Goal: Information Seeking & Learning: Check status

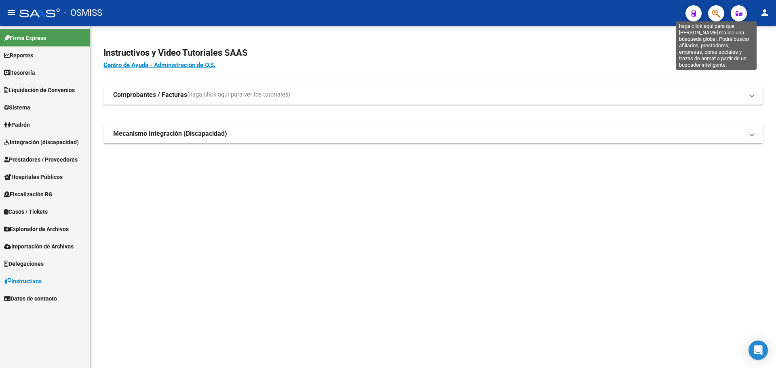
click at [711, 13] on button "button" at bounding box center [716, 13] width 16 height 16
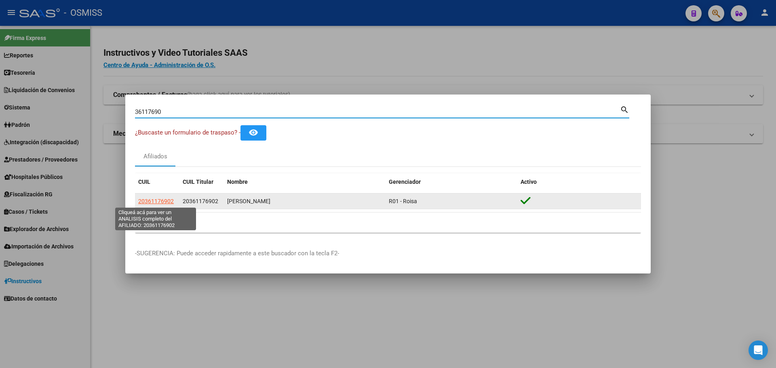
click at [159, 199] on span "20361176902" at bounding box center [156, 201] width 36 height 6
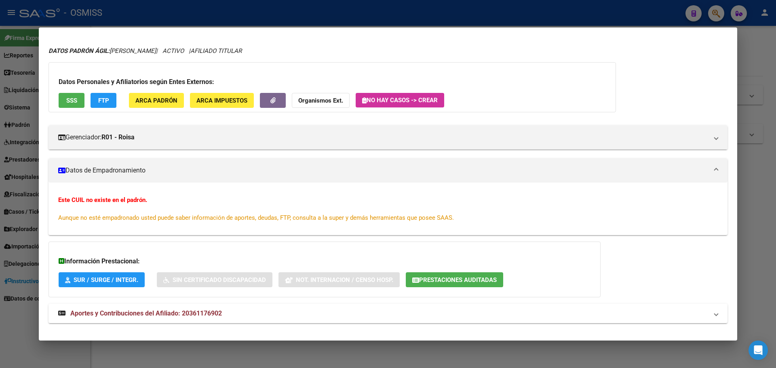
scroll to position [30, 0]
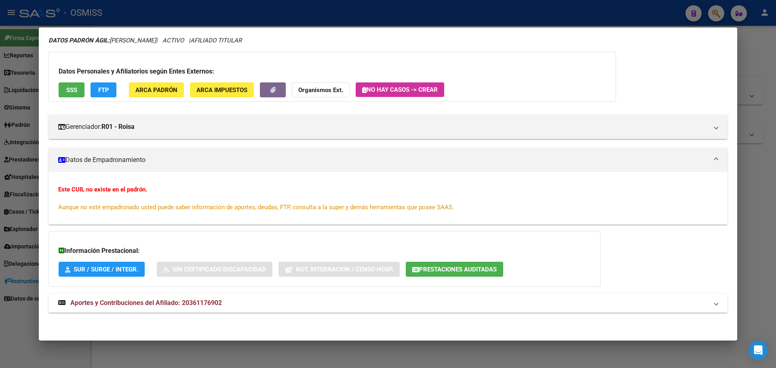
click at [42, 219] on mat-dialog-content "Análisis Afiliado - CUIL: 20361176902 DATOS PADRÓN ÁGIL: [PERSON_NAME] | ACTIVO…" at bounding box center [388, 183] width 698 height 293
click at [0, 185] on div at bounding box center [388, 184] width 776 height 368
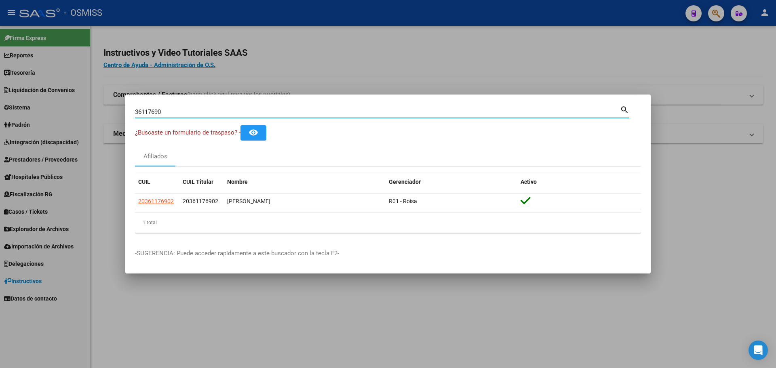
drag, startPoint x: 172, startPoint y: 111, endPoint x: 77, endPoint y: 108, distance: 95.0
click at [77, 108] on div "36117690 Buscar (apellido, dni, cuil, nro traspaso, cuit, obra social) search ¿…" at bounding box center [388, 184] width 776 height 368
type input "58371099"
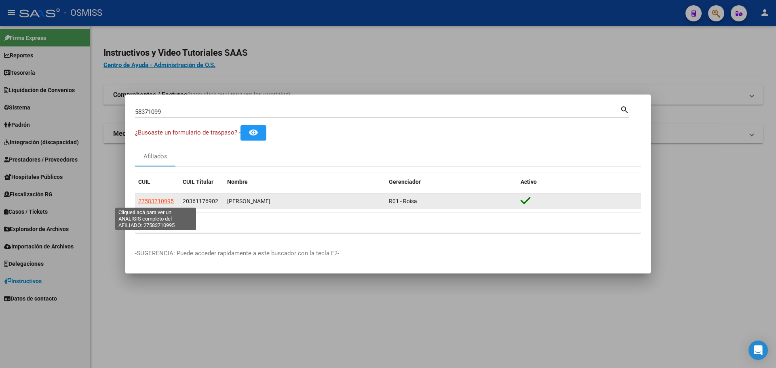
click at [168, 204] on span "27583710995" at bounding box center [156, 201] width 36 height 6
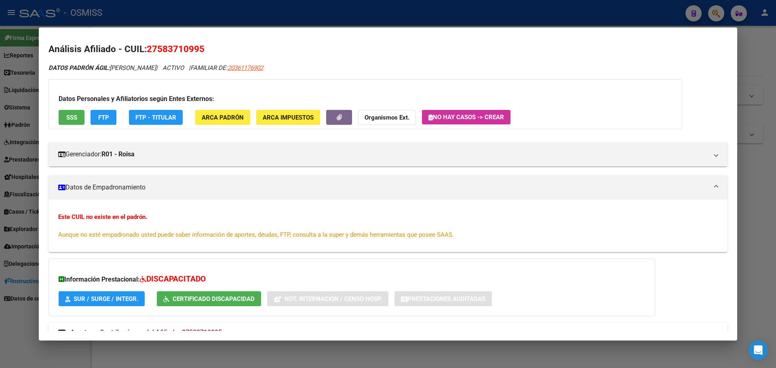
scroll to position [0, 0]
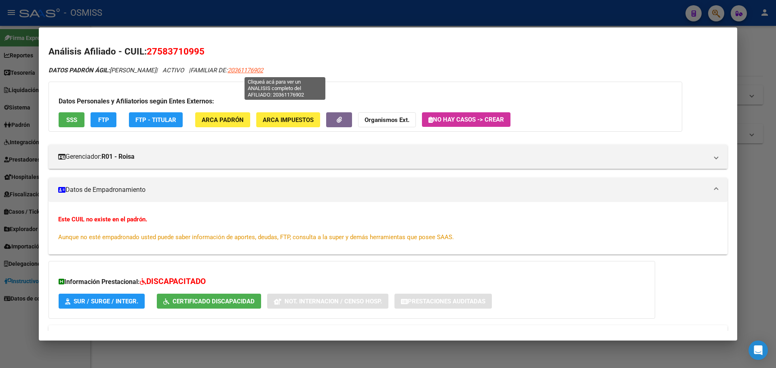
click at [263, 74] on span "20361176902" at bounding box center [245, 70] width 36 height 7
type textarea "20361176902"
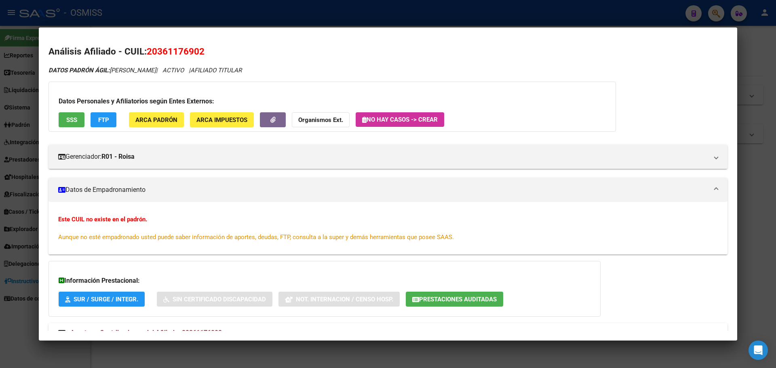
click at [0, 165] on div at bounding box center [388, 184] width 776 height 368
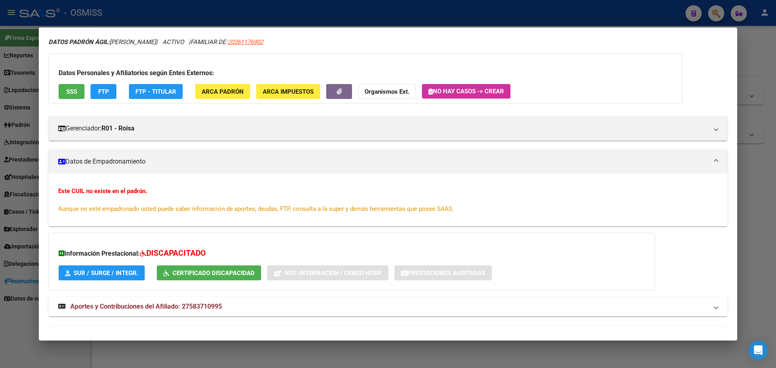
scroll to position [51, 0]
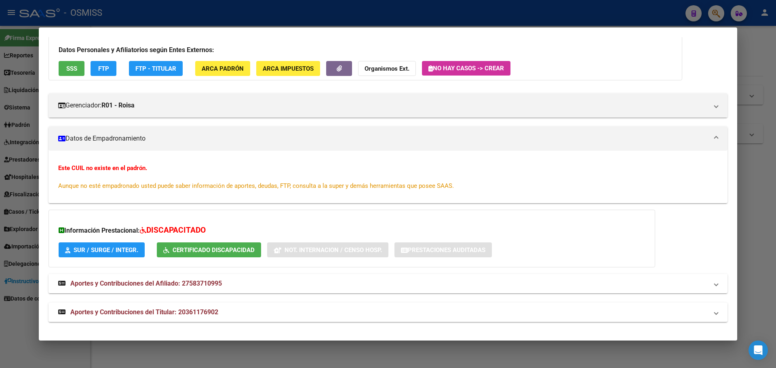
click at [0, 170] on div at bounding box center [388, 184] width 776 height 368
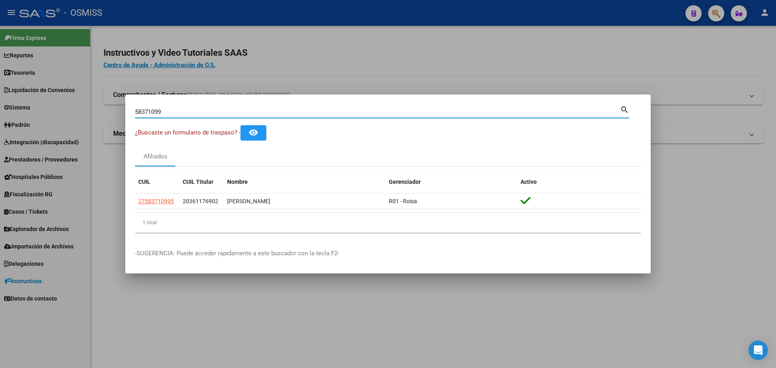
drag, startPoint x: 186, startPoint y: 113, endPoint x: 86, endPoint y: 114, distance: 100.6
click at [86, 114] on div "58371099 Buscar (apellido, dni, cuil, nro traspaso, cuit, obra social) search ¿…" at bounding box center [388, 184] width 776 height 368
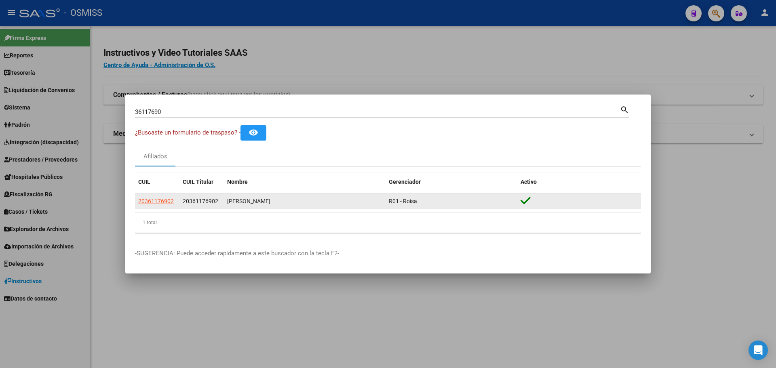
click at [179, 205] on datatable-body-cell "20361176902" at bounding box center [157, 202] width 44 height 16
click at [170, 202] on span "20361176902" at bounding box center [156, 201] width 36 height 6
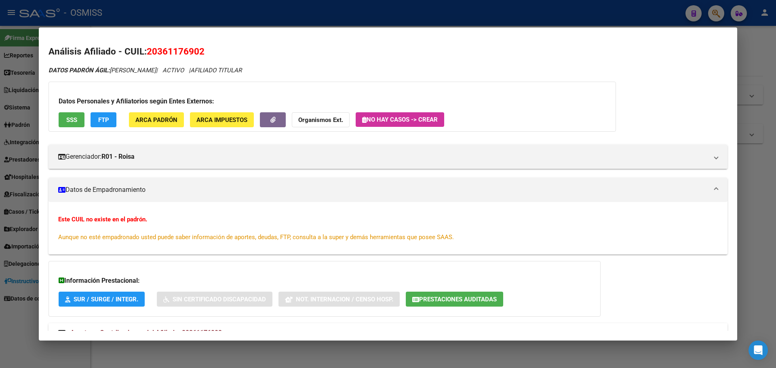
click at [0, 195] on div at bounding box center [388, 184] width 776 height 368
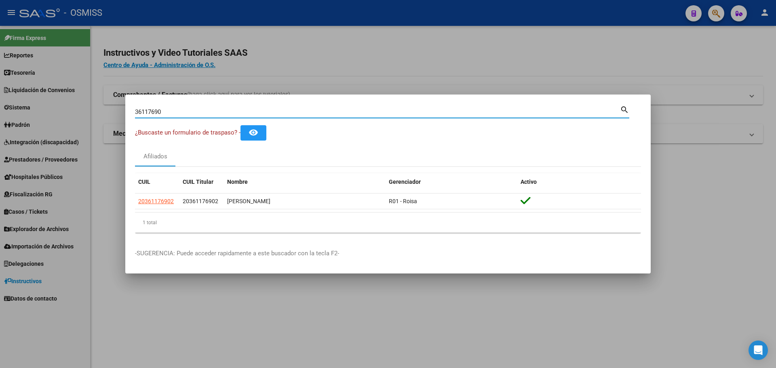
drag, startPoint x: 184, startPoint y: 114, endPoint x: 106, endPoint y: 113, distance: 78.0
click at [106, 113] on div "36117690 Buscar (apellido, dni, cuil, nro traspaso, cuit, obra social) search ¿…" at bounding box center [388, 184] width 776 height 368
type input "58371099"
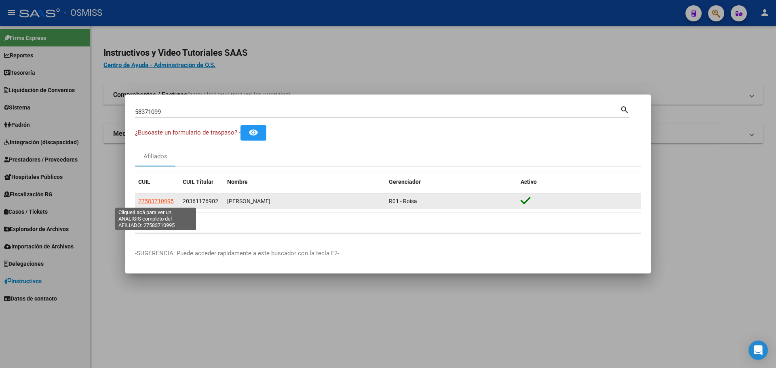
click at [153, 204] on span "27583710995" at bounding box center [156, 201] width 36 height 6
type textarea "27583710995"
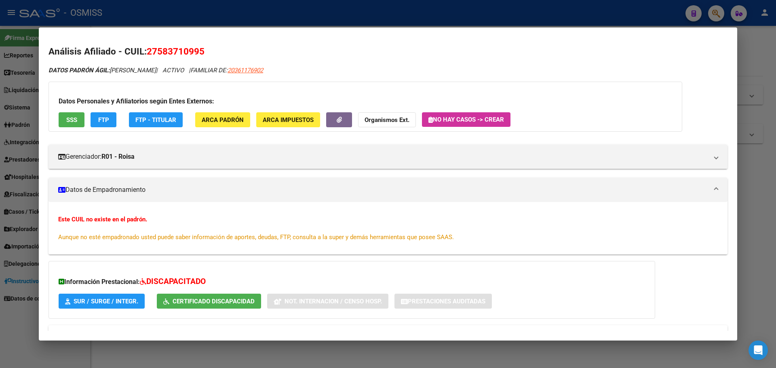
click at [1, 151] on div at bounding box center [388, 184] width 776 height 368
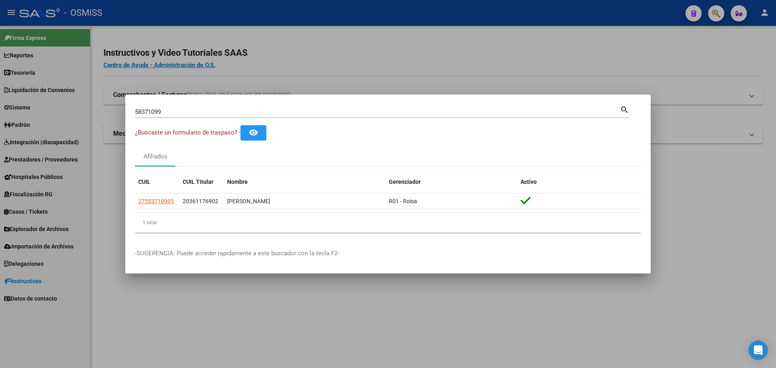
drag, startPoint x: 173, startPoint y: 113, endPoint x: 16, endPoint y: 91, distance: 158.7
click at [16, 91] on div "58371099 Buscar (apellido, dni, cuil, nro traspaso, cuit, obra social) search ¿…" at bounding box center [388, 184] width 776 height 368
type input "36117690"
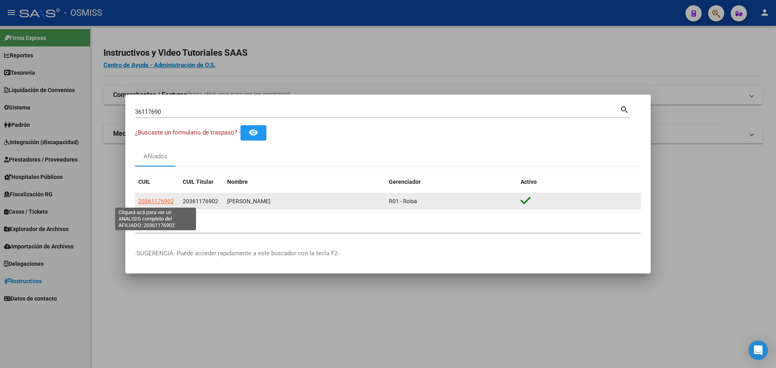
click at [164, 198] on span "20361176902" at bounding box center [156, 201] width 36 height 6
type textarea "20361176902"
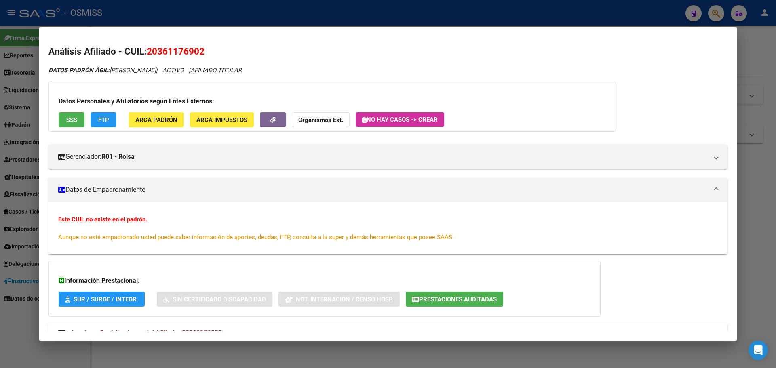
click at [0, 139] on div at bounding box center [388, 184] width 776 height 368
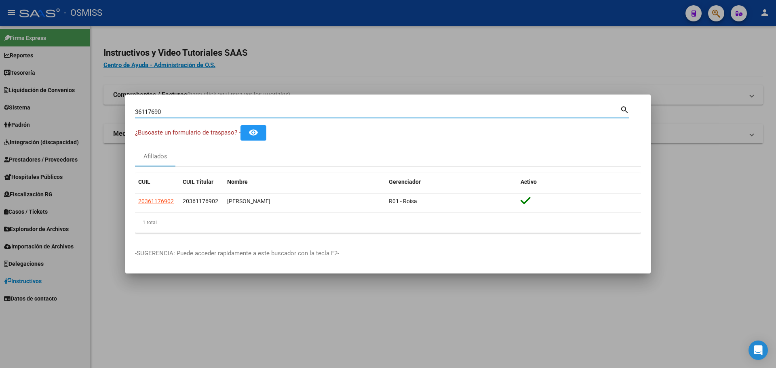
drag, startPoint x: 198, startPoint y: 115, endPoint x: 103, endPoint y: 100, distance: 96.6
click at [103, 100] on div "36117690 Buscar (apellido, dni, cuil, nro traspaso, cuit, obra social) search ¿…" at bounding box center [388, 184] width 776 height 368
type input "30661931066"
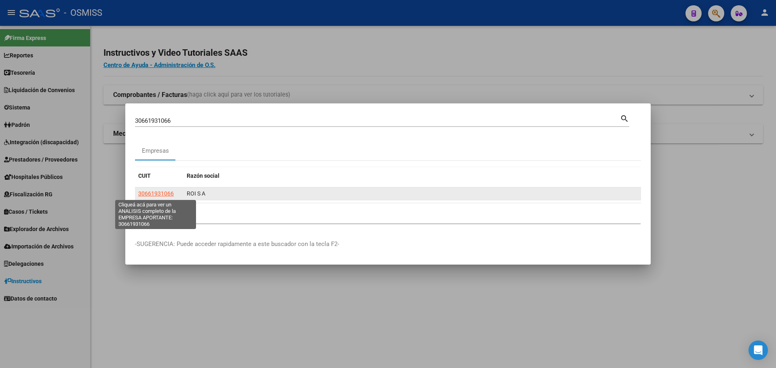
click at [162, 195] on span "30661931066" at bounding box center [156, 193] width 36 height 6
type textarea "30661931066"
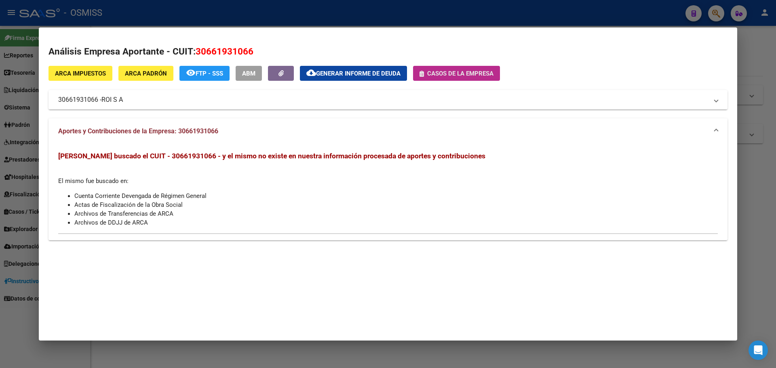
click at [463, 79] on button "Casos de la empresa" at bounding box center [456, 73] width 87 height 15
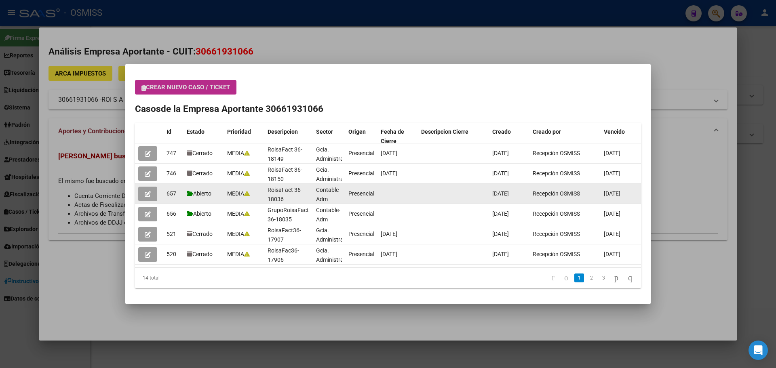
scroll to position [0, 0]
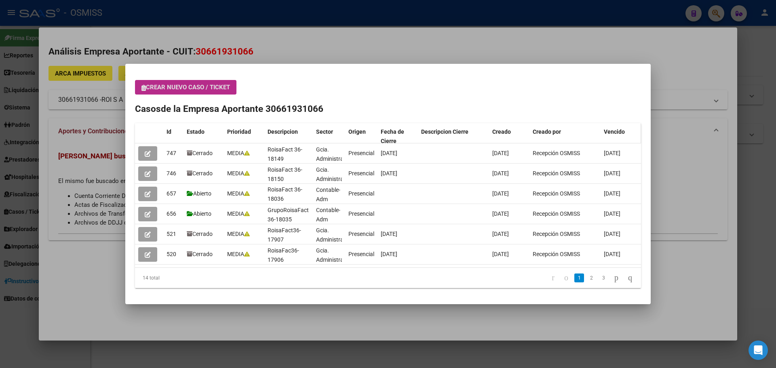
click at [614, 131] on span "Vencido" at bounding box center [614, 131] width 21 height 6
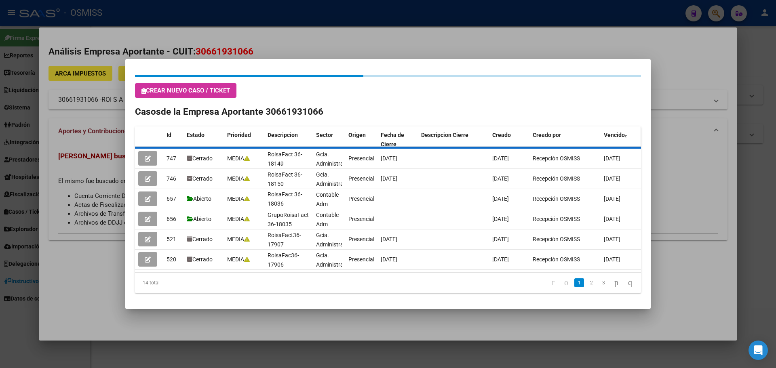
scroll to position [0, 0]
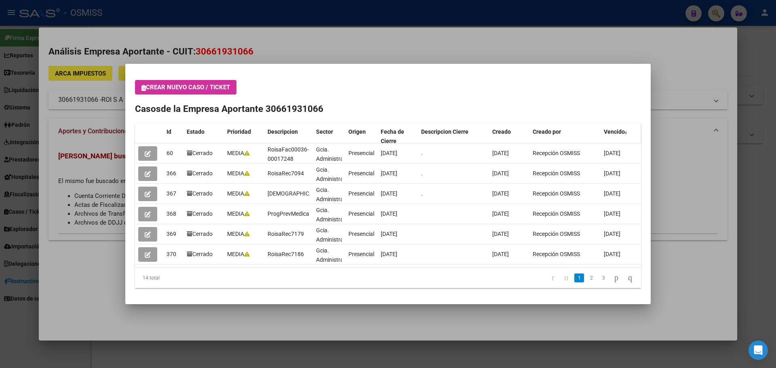
click at [614, 131] on span "Vencido" at bounding box center [614, 131] width 21 height 6
click at [707, 127] on div at bounding box center [388, 184] width 776 height 368
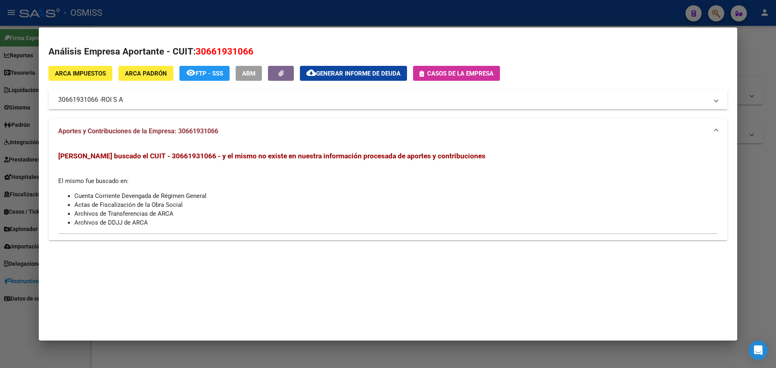
click at [566, 79] on div "ARCA Impuestos ARCA Padrón remove_red_eye FTP - SSS ABM cloud_download Generar …" at bounding box center [387, 88] width 679 height 44
click at [0, 217] on div at bounding box center [388, 184] width 776 height 368
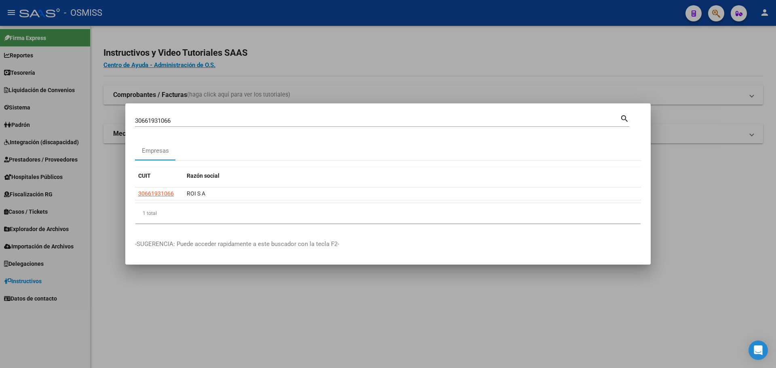
click at [711, 261] on div at bounding box center [388, 184] width 776 height 368
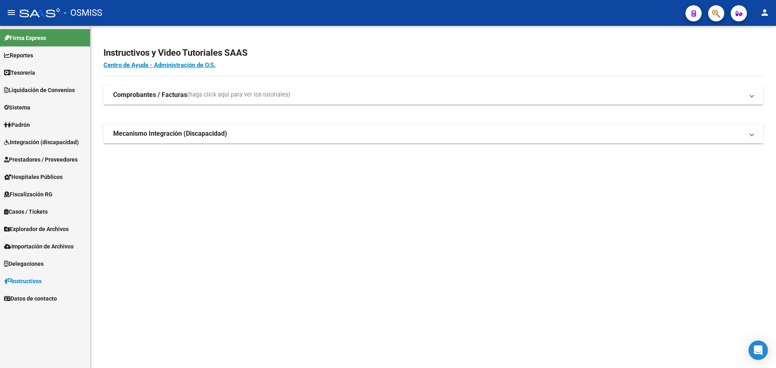
click at [440, 349] on mat-sidenav-content "Instructivos y Video Tutoriales SAAS Centro de Ayuda - Administración de O.S. C…" at bounding box center [433, 197] width 685 height 342
click at [70, 71] on link "Tesorería" at bounding box center [45, 72] width 90 height 17
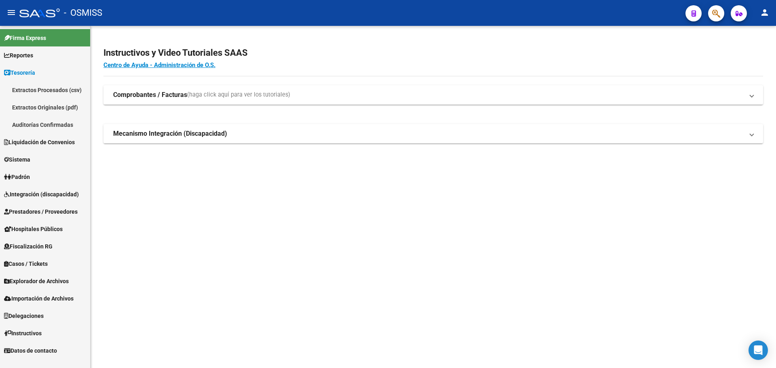
click at [67, 126] on link "Auditorías Confirmadas" at bounding box center [45, 124] width 90 height 17
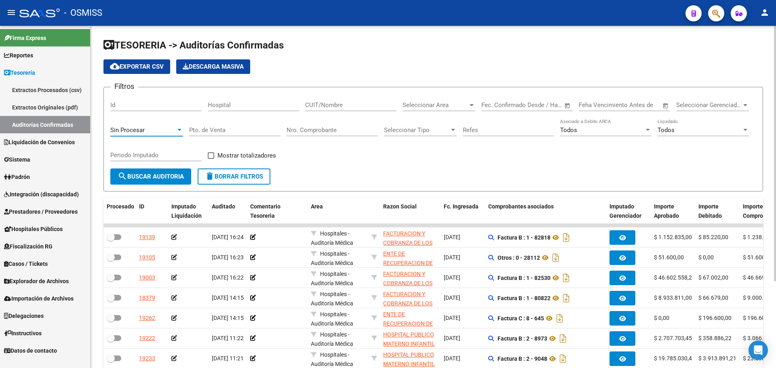
click at [165, 133] on div "Sin Procesar" at bounding box center [142, 129] width 65 height 7
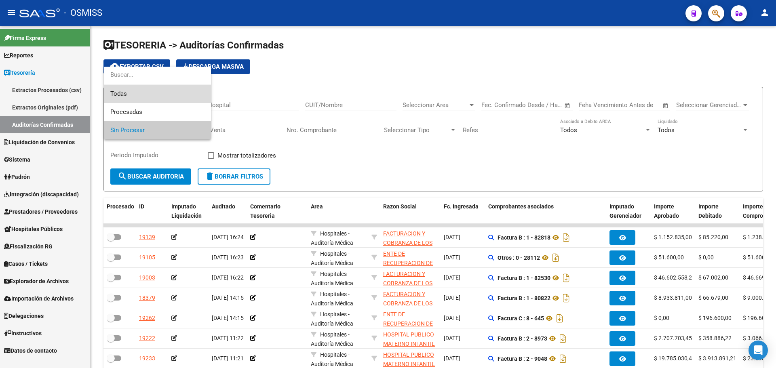
click at [156, 101] on span "Todas" at bounding box center [157, 94] width 94 height 18
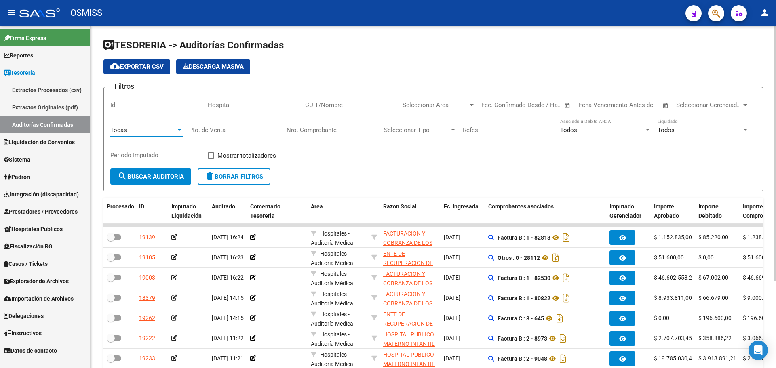
click at [348, 129] on input "Nro. Comprobante" at bounding box center [331, 129] width 91 height 7
type input "5918"
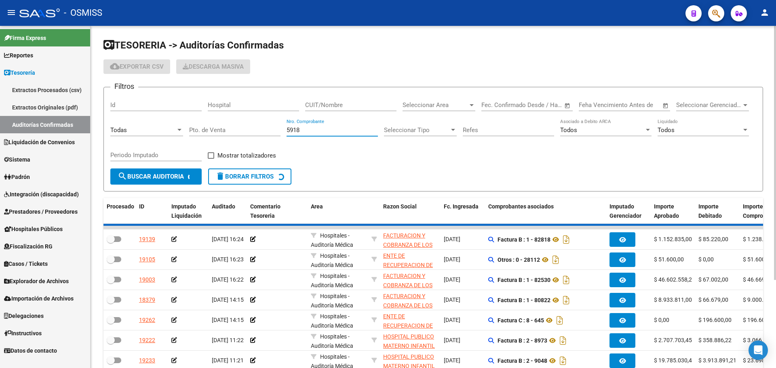
checkbox input "true"
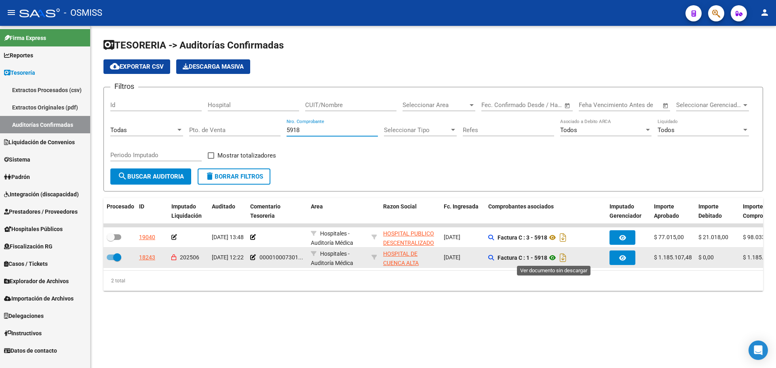
type input "5918"
click at [554, 261] on icon at bounding box center [552, 258] width 11 height 10
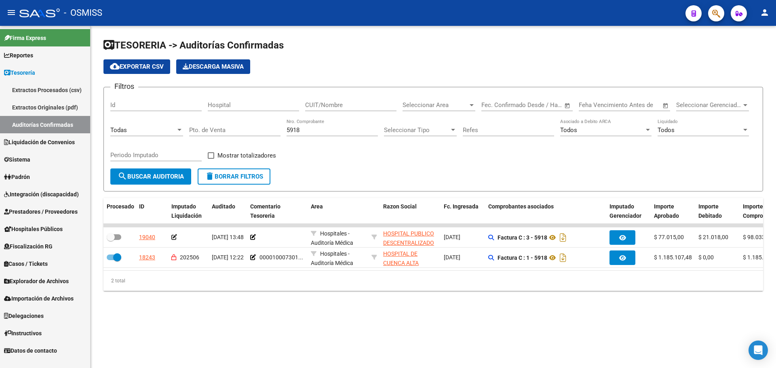
click at [261, 179] on span "delete Borrar Filtros" at bounding box center [234, 176] width 58 height 7
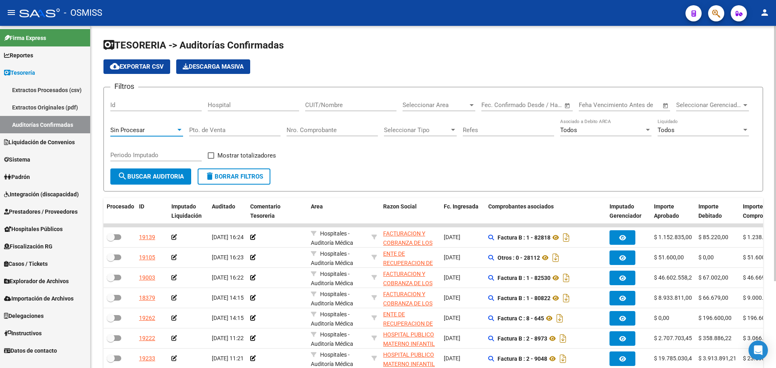
click at [156, 131] on div "Sin Procesar" at bounding box center [142, 129] width 65 height 7
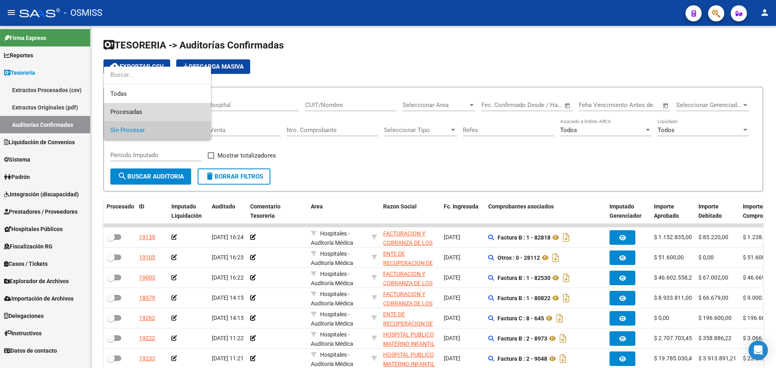
click at [154, 108] on span "Procesadas" at bounding box center [157, 112] width 94 height 18
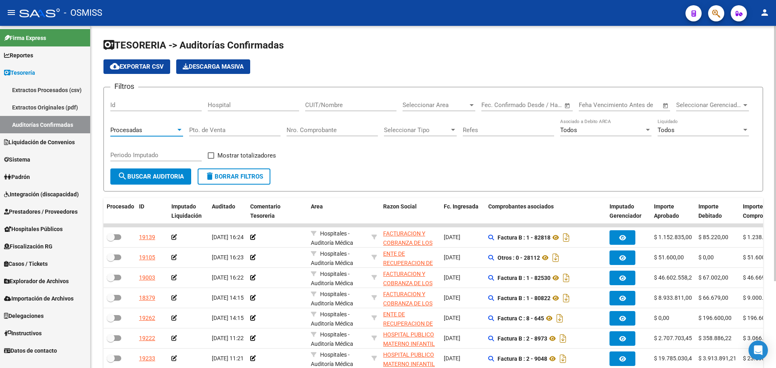
click at [131, 154] on input "Periodo Imputado" at bounding box center [155, 155] width 91 height 7
type input "202508"
click at [676, 129] on div "Todos" at bounding box center [699, 129] width 84 height 7
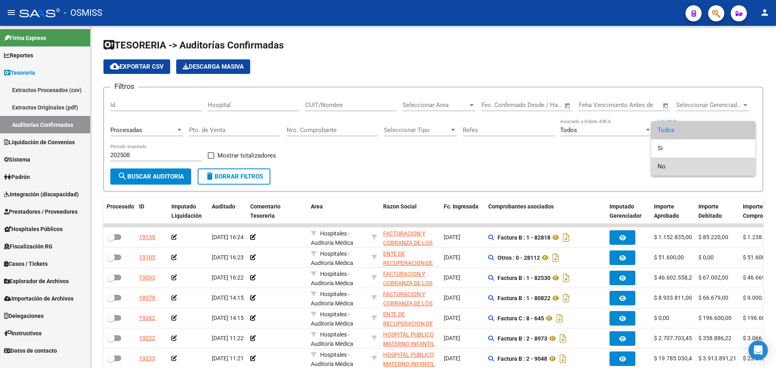
click at [667, 166] on span "No" at bounding box center [702, 167] width 91 height 18
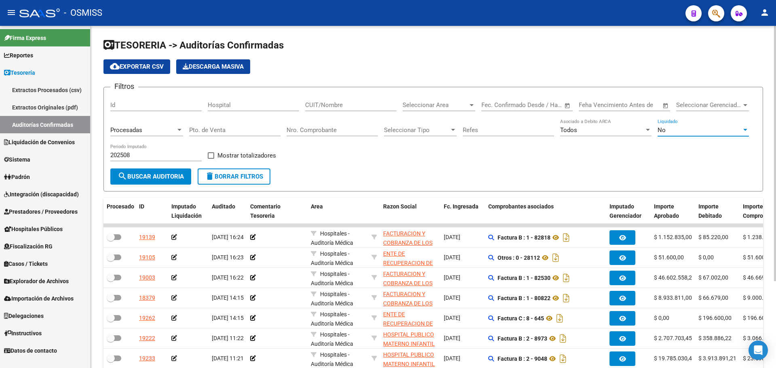
click at [232, 154] on span "Mostrar totalizadores" at bounding box center [246, 156] width 59 height 10
click at [211, 159] on input "Mostrar totalizadores" at bounding box center [211, 159] width 0 height 0
checkbox input "true"
click at [139, 178] on span "search Buscar Auditoria" at bounding box center [151, 176] width 66 height 7
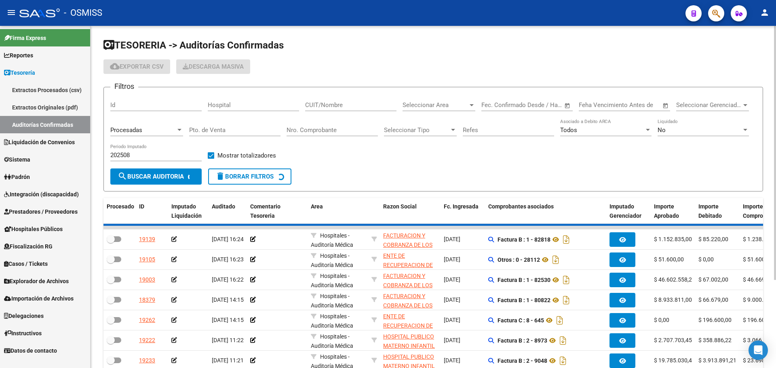
checkbox input "true"
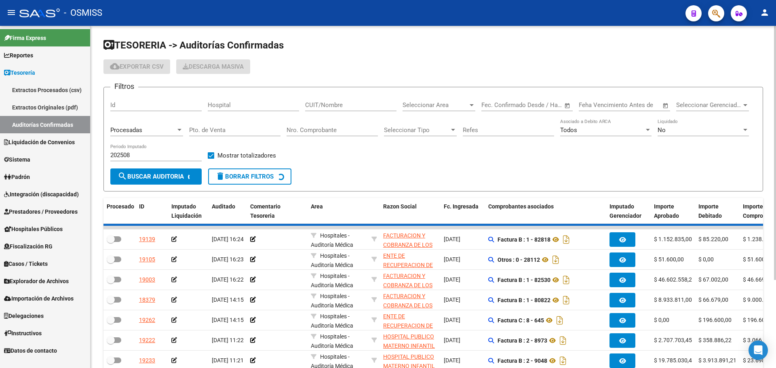
checkbox input "true"
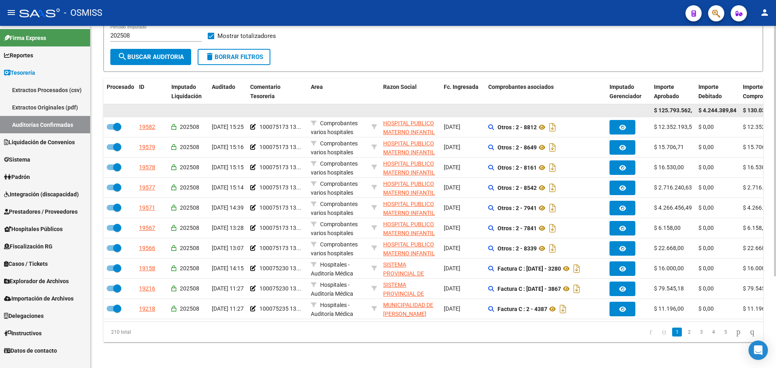
scroll to position [0, 7]
drag, startPoint x: 681, startPoint y: 107, endPoint x: 708, endPoint y: 108, distance: 26.7
click at [708, 108] on div "$ 125.793.562,38 $ 4.244.389,84 $ 130.037.952,22" at bounding box center [637, 110] width 1068 height 13
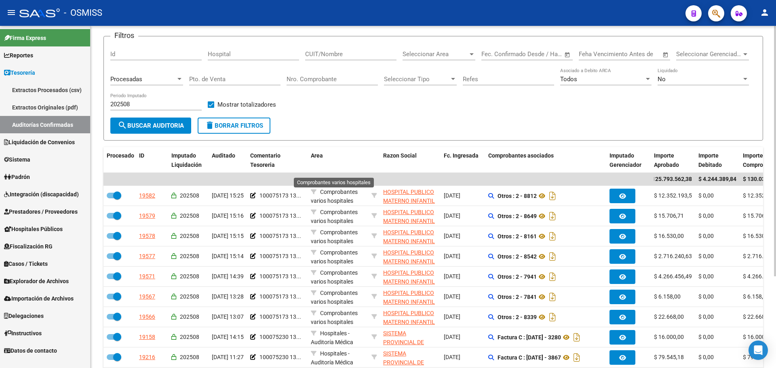
scroll to position [0, 0]
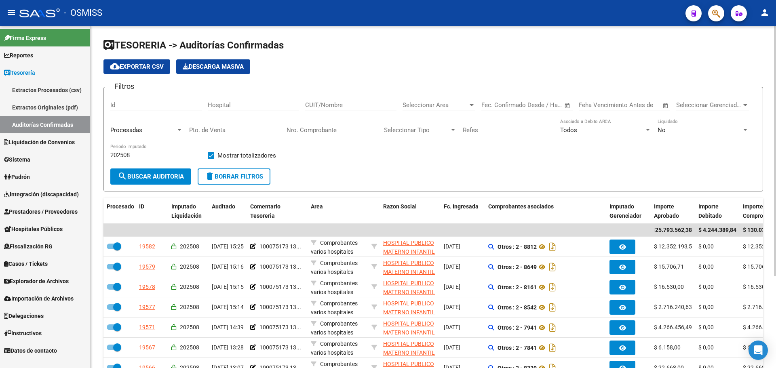
click at [437, 104] on span "Seleccionar Area" at bounding box center [434, 104] width 65 height 7
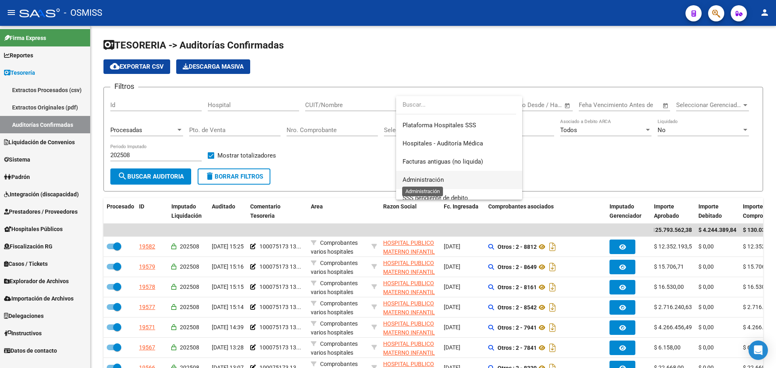
scroll to position [242, 0]
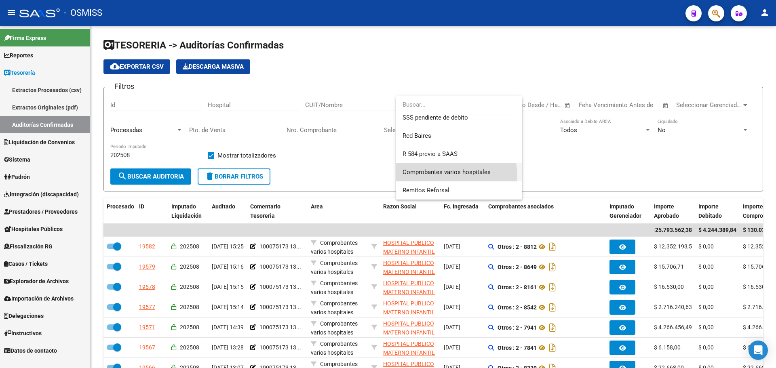
click at [436, 177] on span "Comprobantes varios hospitales" at bounding box center [458, 172] width 113 height 18
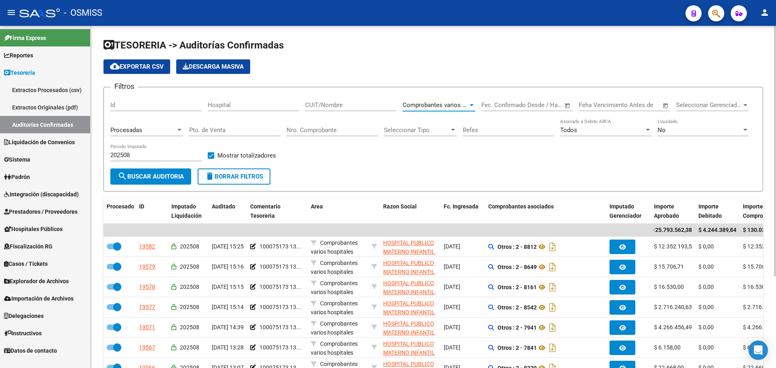
click at [179, 169] on button "search Buscar Auditoria" at bounding box center [150, 177] width 81 height 16
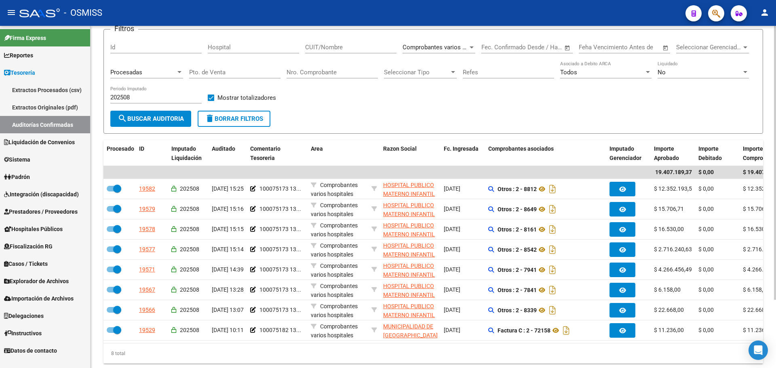
scroll to position [45, 0]
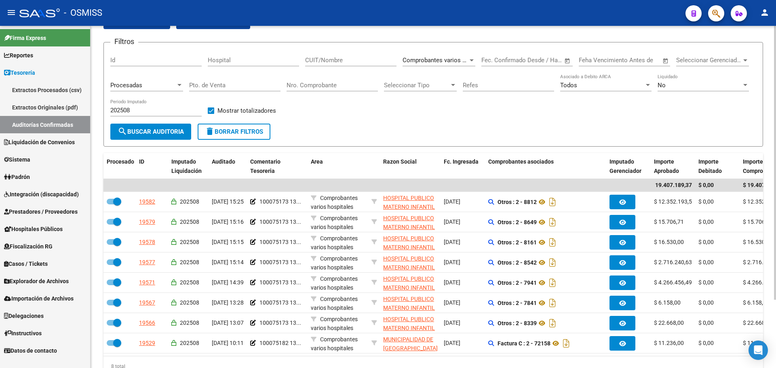
click at [332, 86] on input "Nro. Comprobante" at bounding box center [331, 85] width 91 height 7
type input "2"
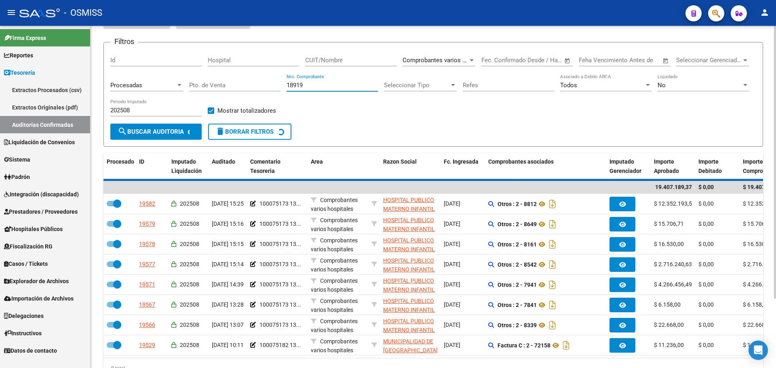
scroll to position [0, 0]
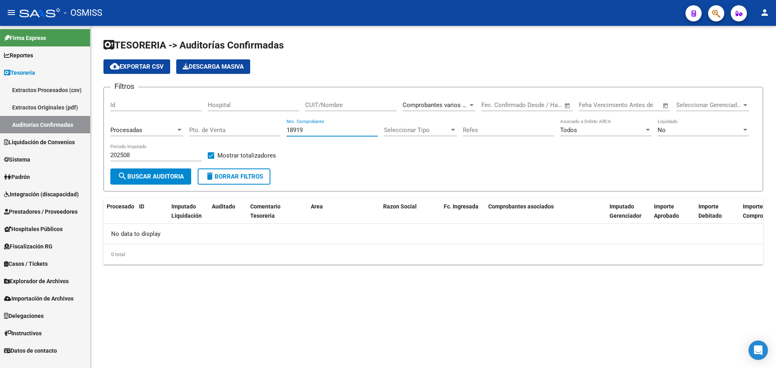
type input "18919"
drag, startPoint x: 340, startPoint y: 128, endPoint x: 83, endPoint y: 125, distance: 257.0
click at [93, 126] on div "TESORERIA -> Auditorías Confirmadas cloud_download Exportar CSV Descarga Masiva…" at bounding box center [433, 158] width 685 height 265
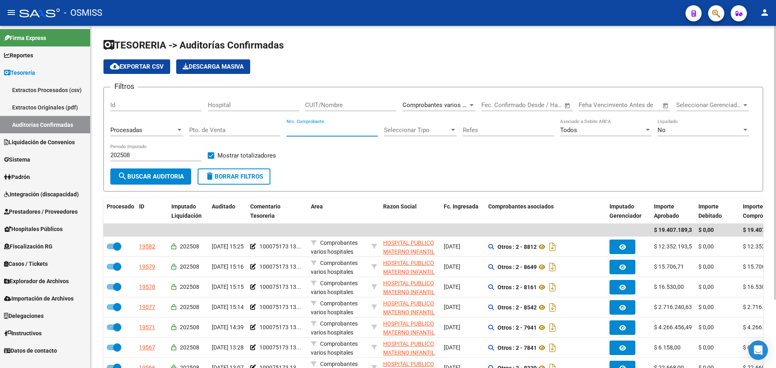
scroll to position [81, 0]
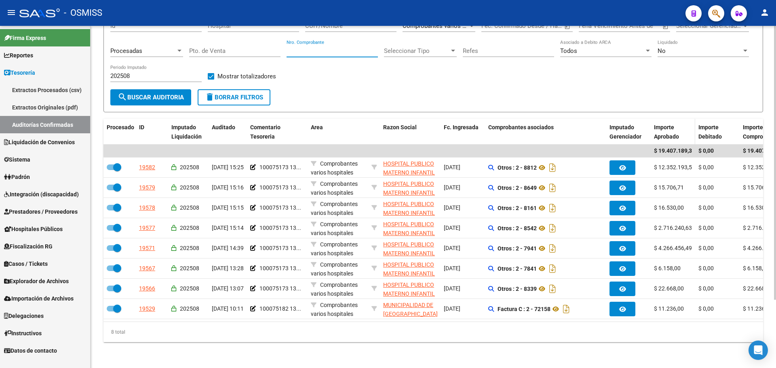
click at [660, 135] on span "Importe Aprobado" at bounding box center [666, 132] width 25 height 16
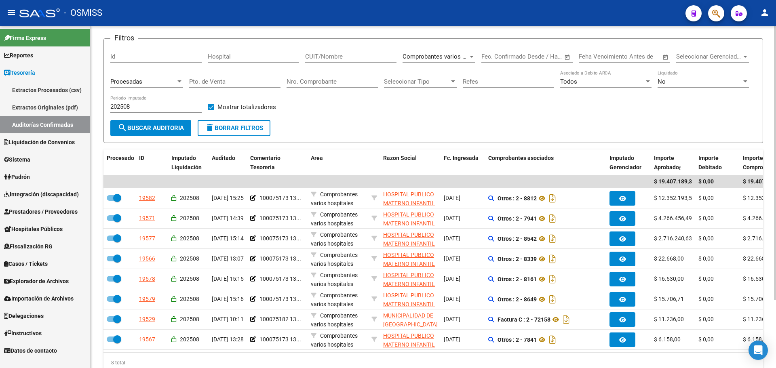
scroll to position [0, 0]
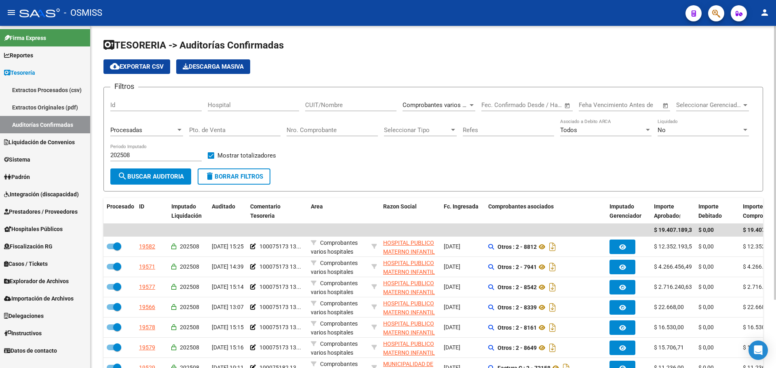
click at [420, 101] on div "Comprobantes varios hospitales Seleccionar Area" at bounding box center [438, 102] width 73 height 17
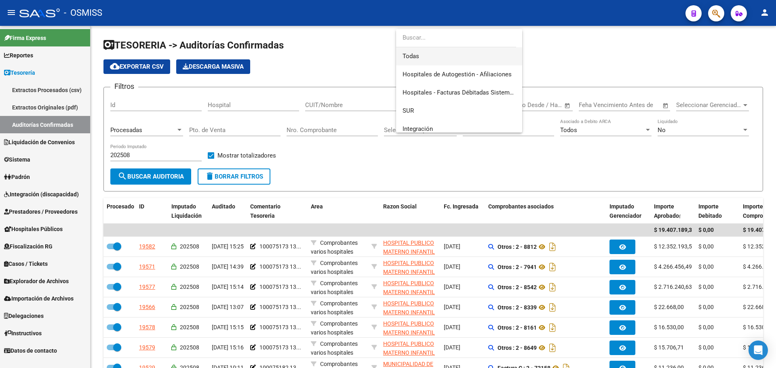
click at [415, 53] on span "Todas" at bounding box center [458, 56] width 113 height 18
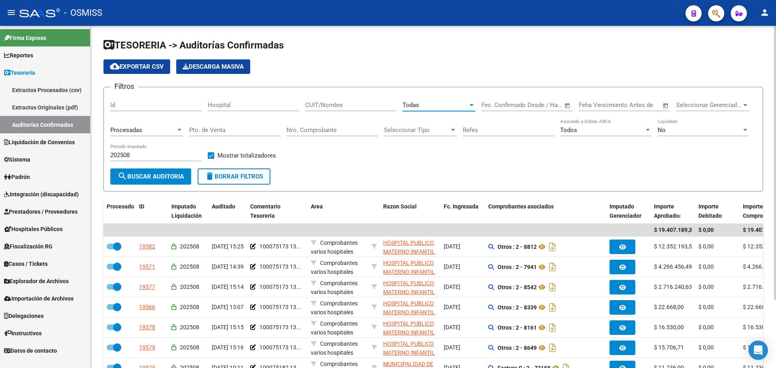
click at [153, 174] on span "search Buscar Auditoria" at bounding box center [151, 176] width 66 height 7
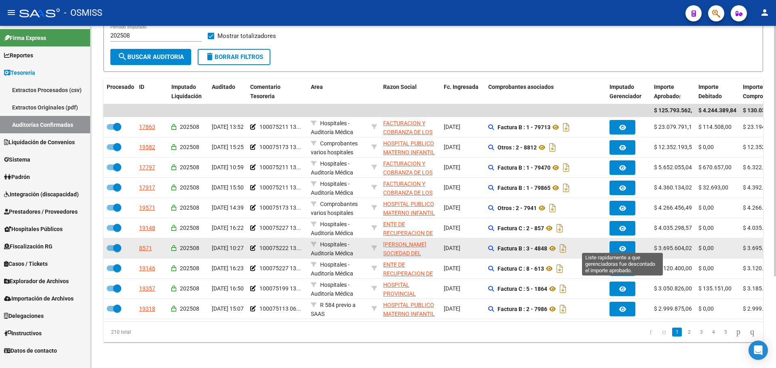
scroll to position [126, 0]
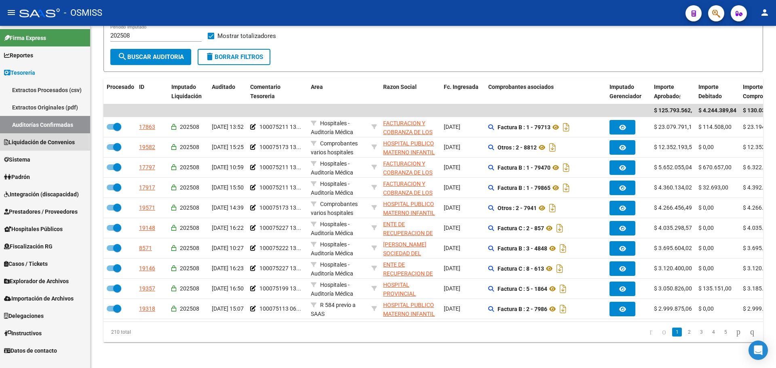
click at [33, 139] on span "Liquidación de Convenios" at bounding box center [39, 142] width 71 height 9
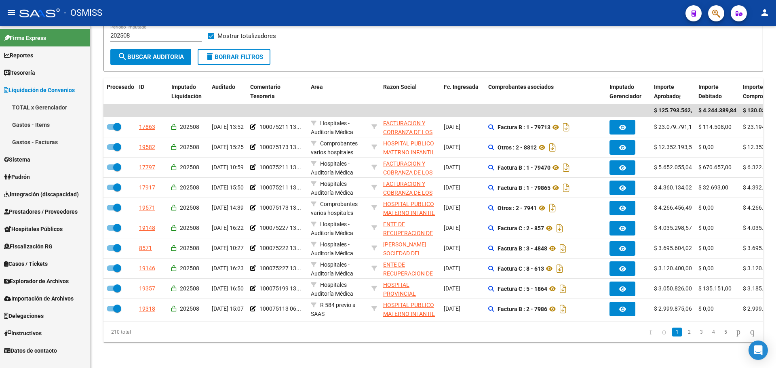
click at [36, 107] on link "TOTAL x Gerenciador" at bounding box center [45, 107] width 90 height 17
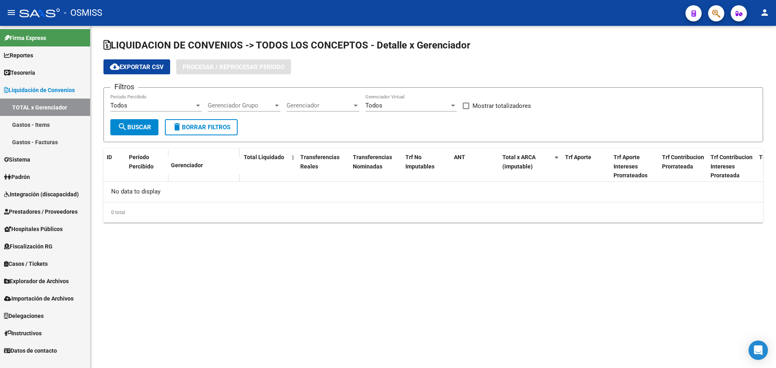
checkbox input "true"
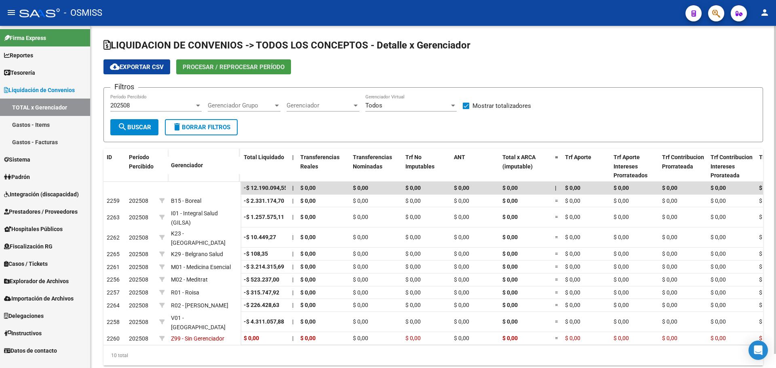
click at [245, 62] on button "Procesar / Reprocesar período" at bounding box center [233, 66] width 115 height 15
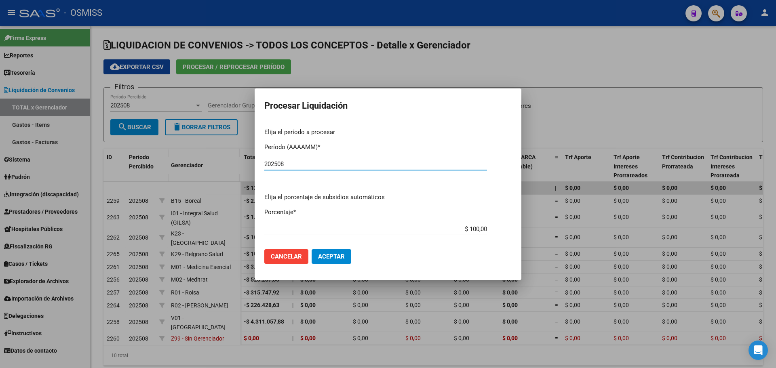
type input "202508"
click at [329, 264] on mat-dialog-actions "Cancelar Aceptar" at bounding box center [387, 256] width 247 height 27
click at [328, 260] on span "Aceptar" at bounding box center [331, 256] width 27 height 7
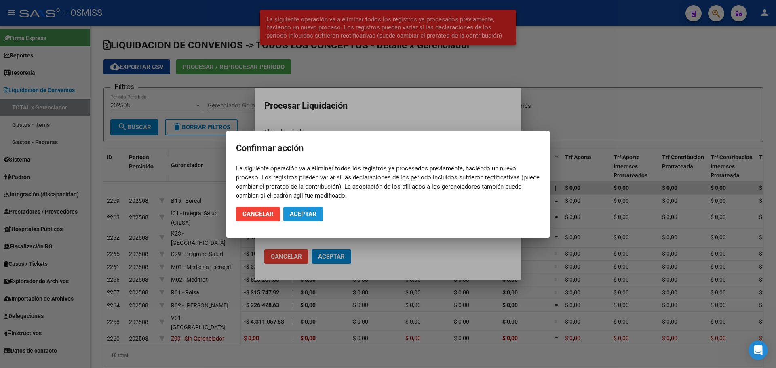
click at [309, 208] on button "Aceptar" at bounding box center [303, 214] width 40 height 15
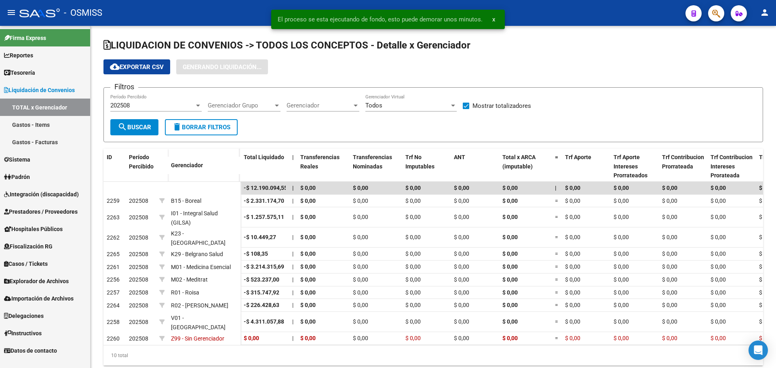
click at [65, 135] on link "Gastos - Facturas" at bounding box center [45, 141] width 90 height 17
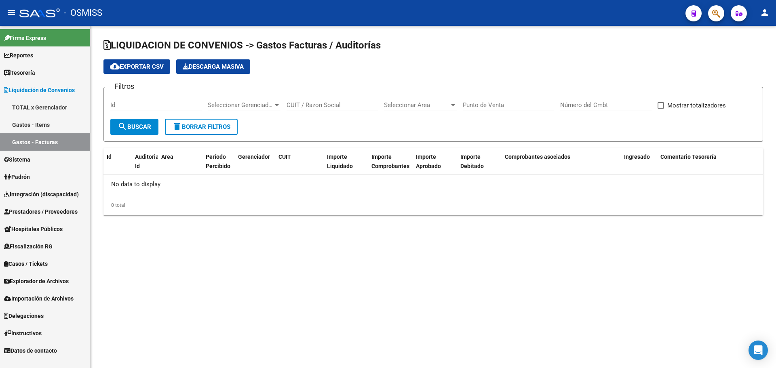
checkbox input "true"
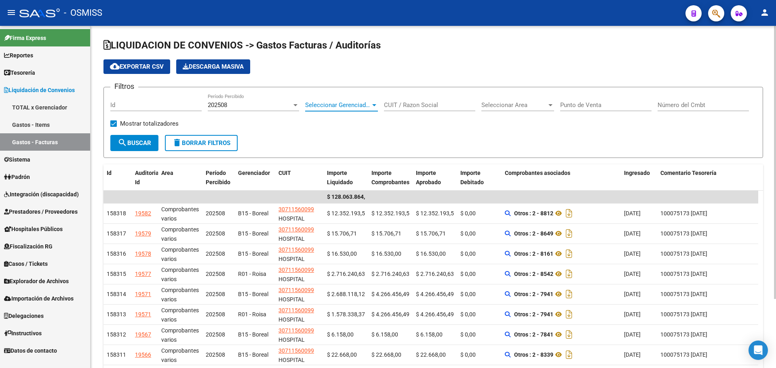
click at [332, 107] on span "Seleccionar Gerenciador" at bounding box center [337, 104] width 65 height 7
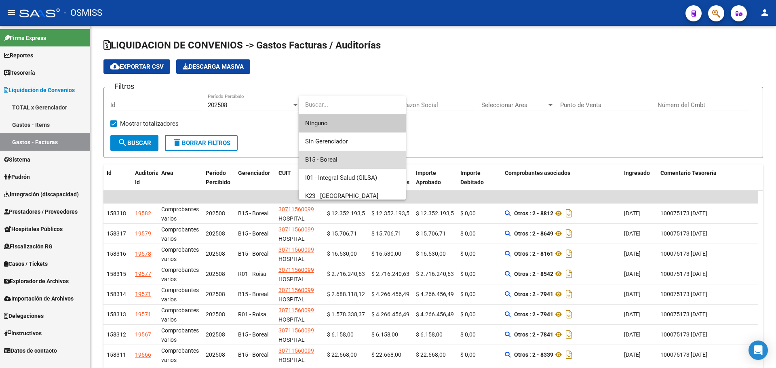
click at [340, 160] on span "B15 - Boreal" at bounding box center [352, 160] width 94 height 18
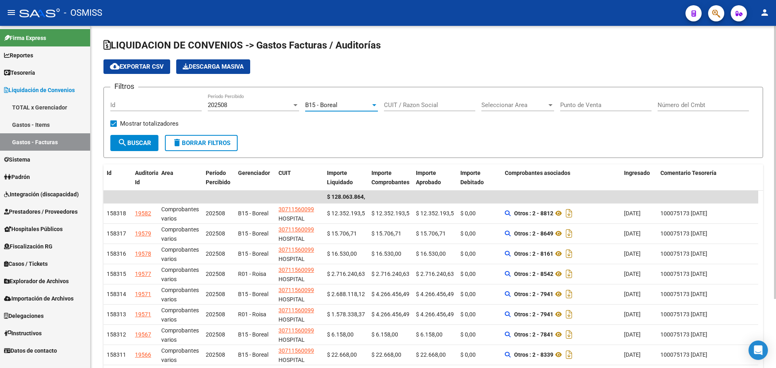
click at [131, 141] on span "search Buscar" at bounding box center [135, 142] width 34 height 7
click at [320, 104] on span "B15 - Boreal" at bounding box center [321, 104] width 32 height 7
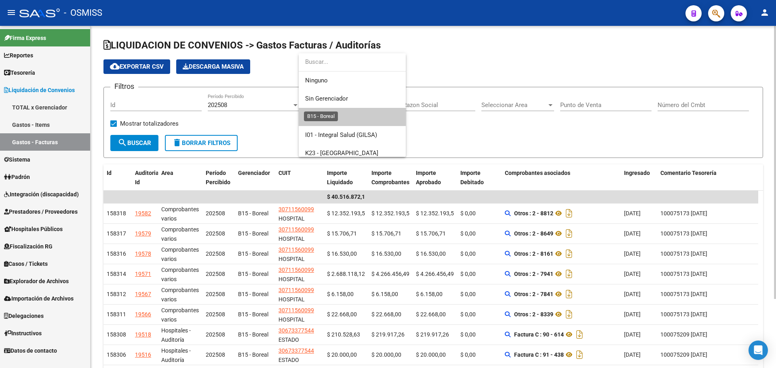
scroll to position [12, 0]
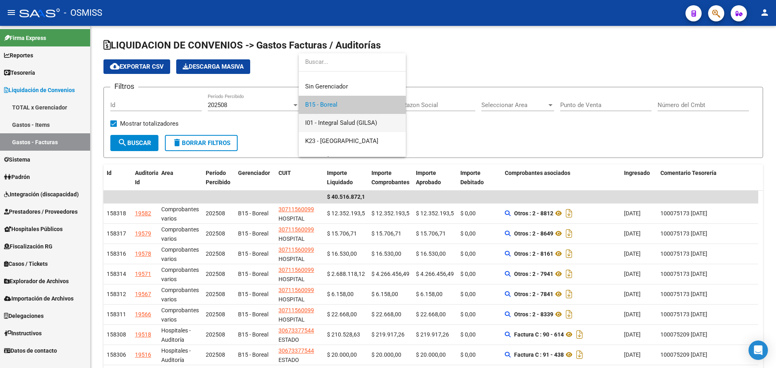
click at [340, 126] on span "I01 - Integral Salud (GILSA)" at bounding box center [352, 123] width 94 height 18
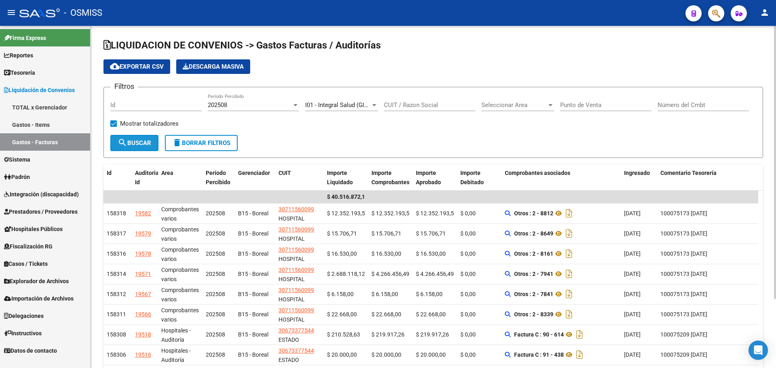
click at [137, 143] on span "search Buscar" at bounding box center [135, 142] width 34 height 7
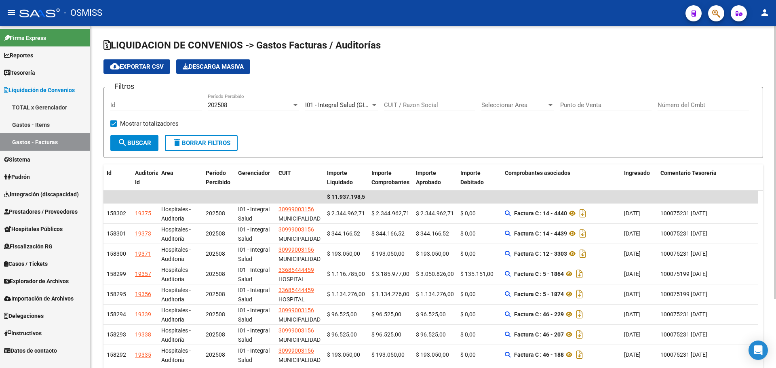
click at [315, 101] on div "I01 - Integral Salud (GILSA) Seleccionar Gerenciador" at bounding box center [341, 102] width 73 height 17
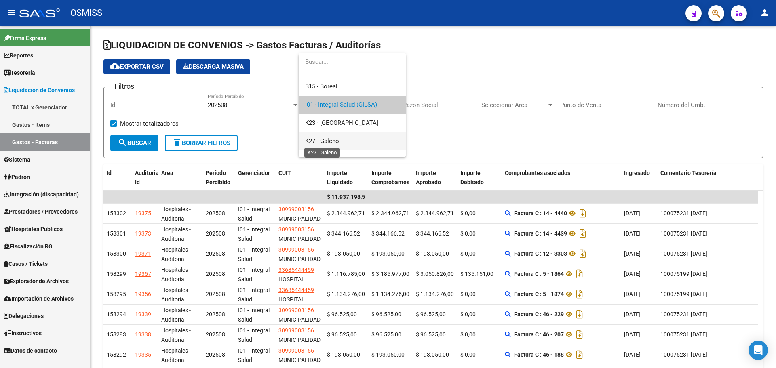
scroll to position [71, 0]
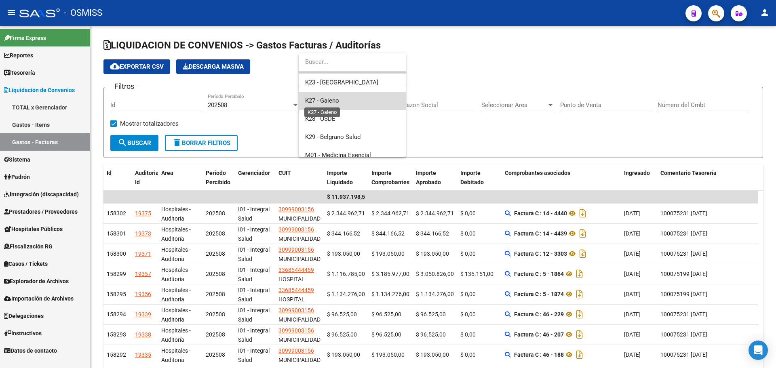
click at [326, 99] on span "K27 - Galeno" at bounding box center [322, 100] width 34 height 7
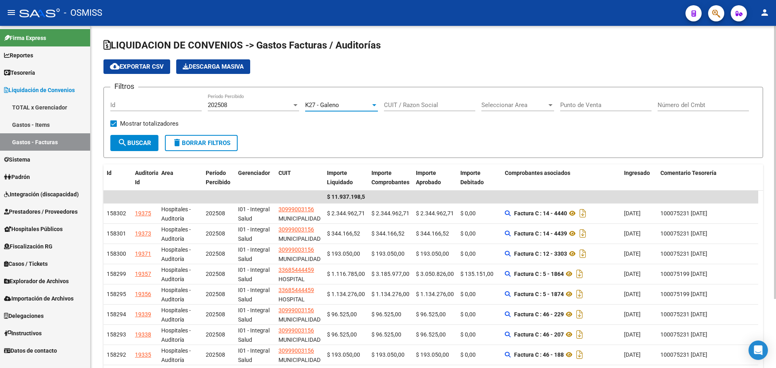
click at [146, 142] on span "search Buscar" at bounding box center [135, 142] width 34 height 7
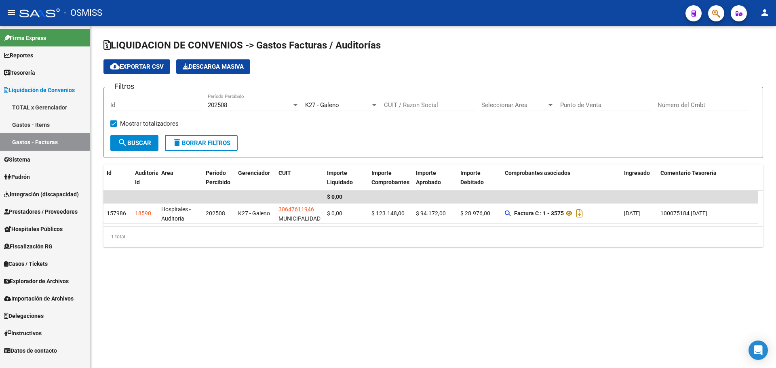
click at [338, 103] on span "K27 - Galeno" at bounding box center [322, 104] width 34 height 7
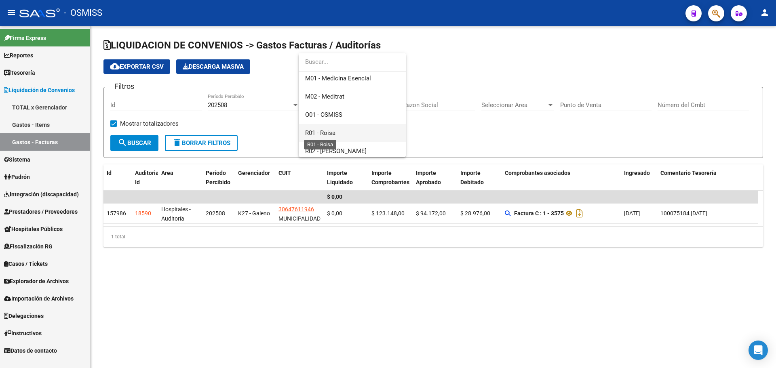
click at [329, 133] on span "R01 - Roisa" at bounding box center [320, 132] width 30 height 7
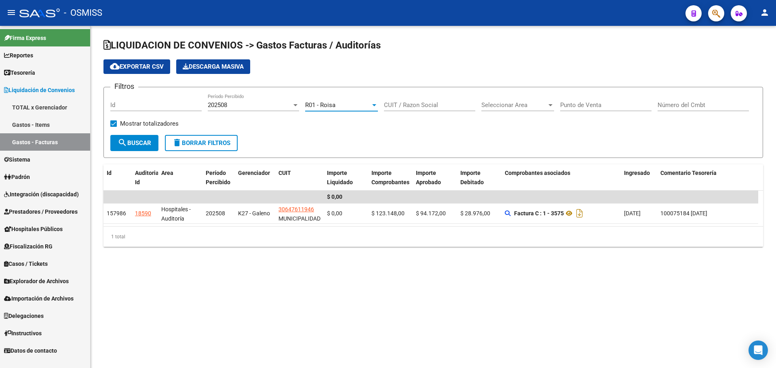
click at [130, 141] on span "search Buscar" at bounding box center [135, 142] width 34 height 7
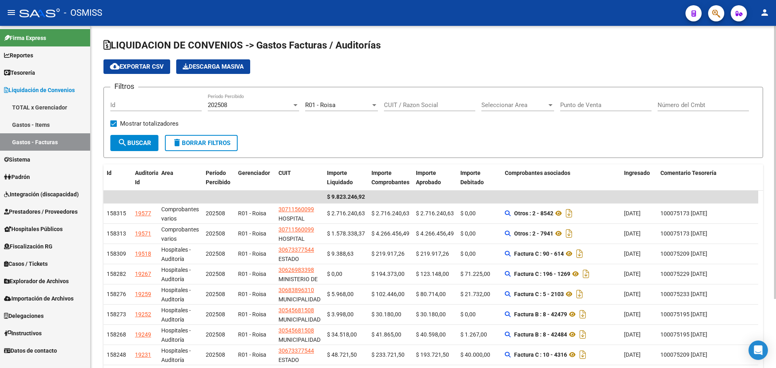
click at [326, 93] on form "Filtros Id 202508 Período Percibido R01 - Roisa Seleccionar Gerenciador CUIT / …" at bounding box center [432, 122] width 659 height 71
click at [326, 101] on div "R01 - Roisa Seleccionar Gerenciador" at bounding box center [341, 102] width 73 height 17
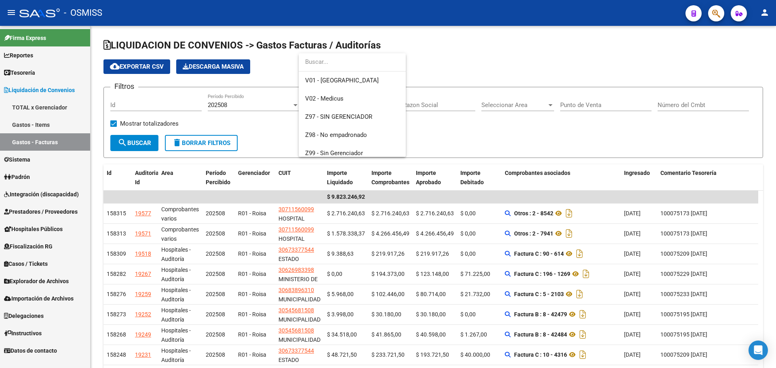
scroll to position [257, 0]
click at [348, 80] on span "V01 - [GEOGRAPHIC_DATA]" at bounding box center [352, 79] width 94 height 18
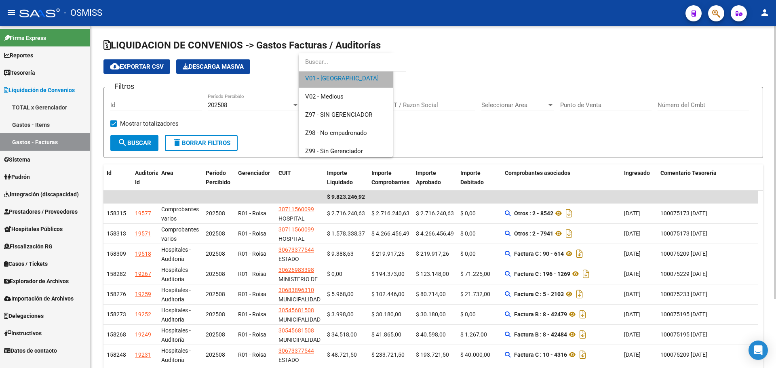
scroll to position [255, 0]
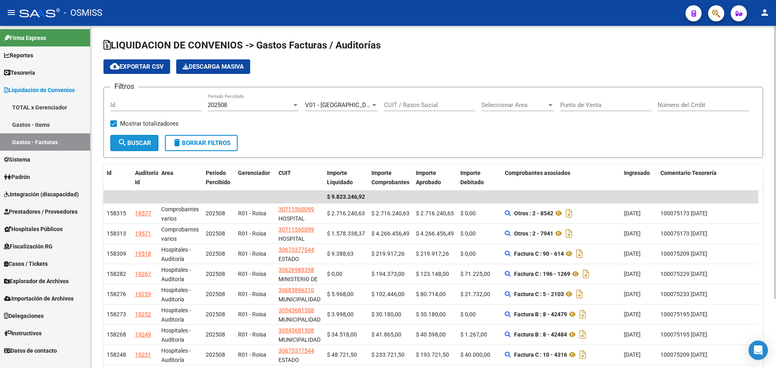
click at [126, 142] on mat-icon "search" at bounding box center [123, 143] width 10 height 10
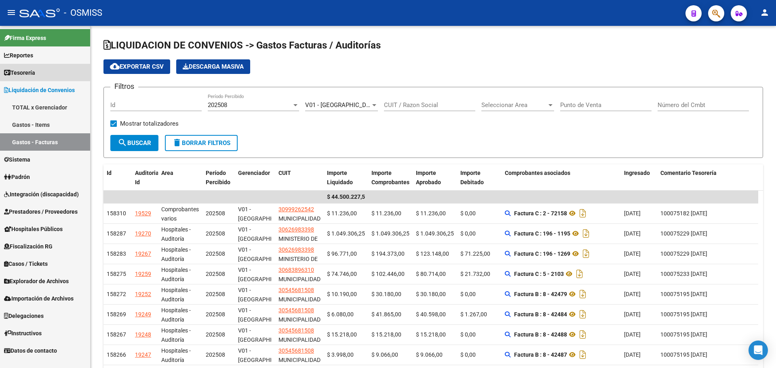
click at [46, 73] on link "Tesorería" at bounding box center [45, 72] width 90 height 17
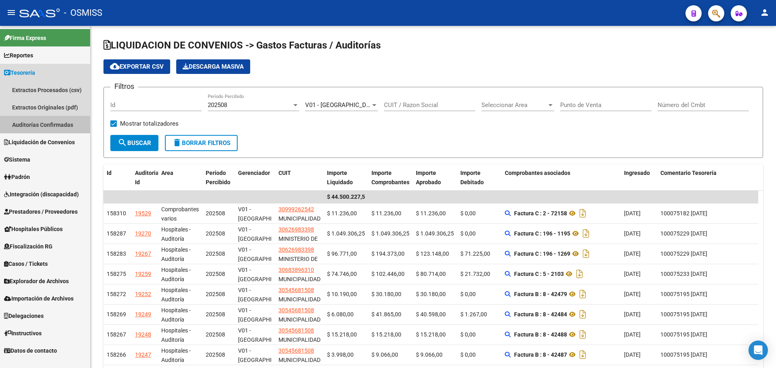
click at [30, 133] on link "Auditorías Confirmadas" at bounding box center [45, 124] width 90 height 17
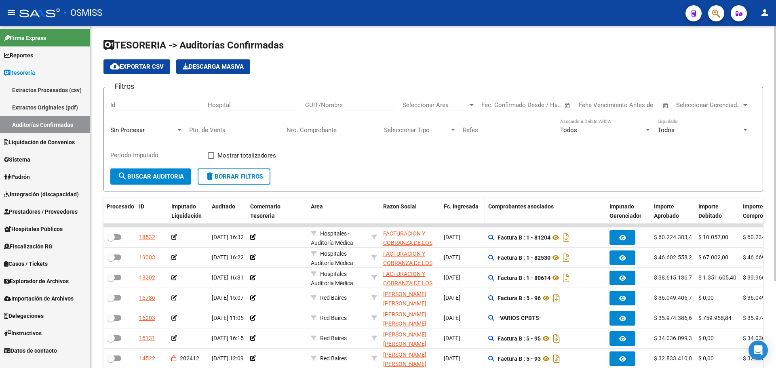
click at [471, 207] on span "Fc. Ingresada" at bounding box center [461, 206] width 35 height 6
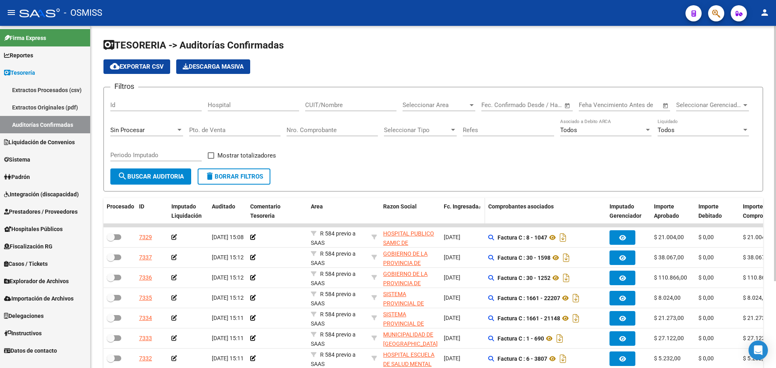
click at [471, 207] on span "Fc. Ingresada" at bounding box center [461, 206] width 35 height 6
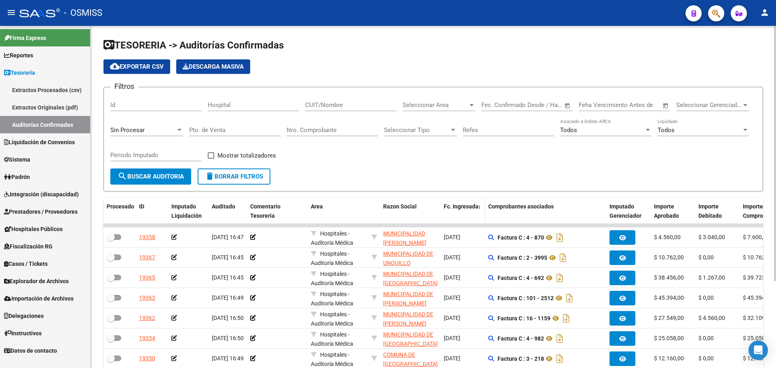
click at [471, 207] on span "Fc. Ingresada" at bounding box center [461, 206] width 35 height 6
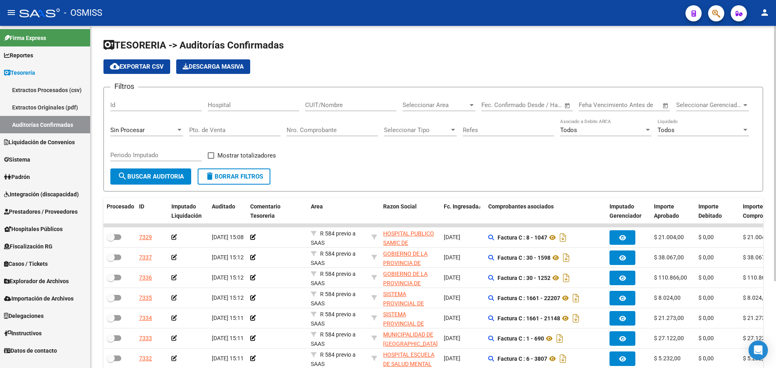
click at [417, 100] on div "Seleccionar Area Seleccionar Area" at bounding box center [438, 102] width 73 height 17
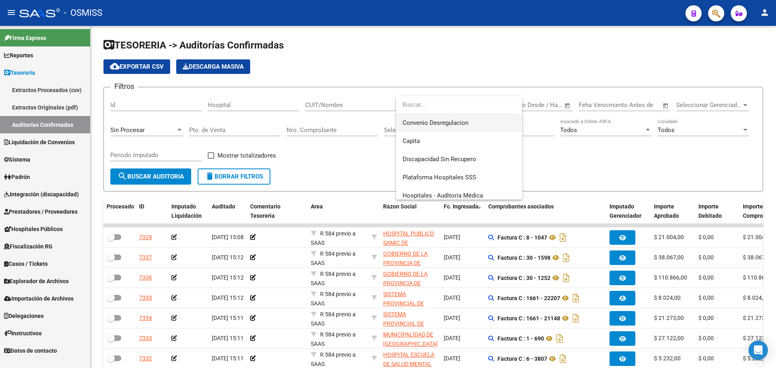
scroll to position [121, 0]
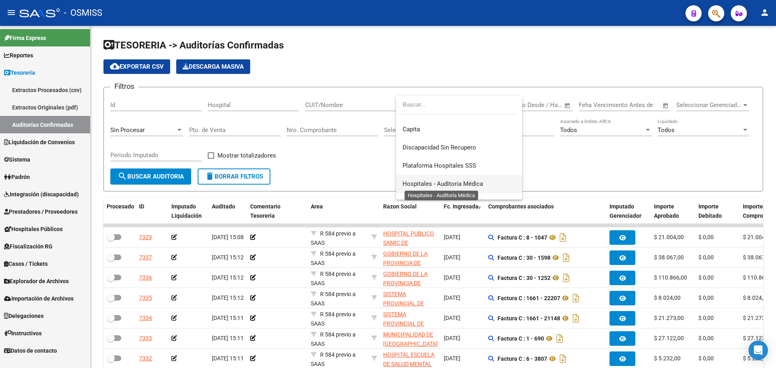
click at [454, 181] on span "Hospitales - Auditoría Médica" at bounding box center [442, 183] width 80 height 7
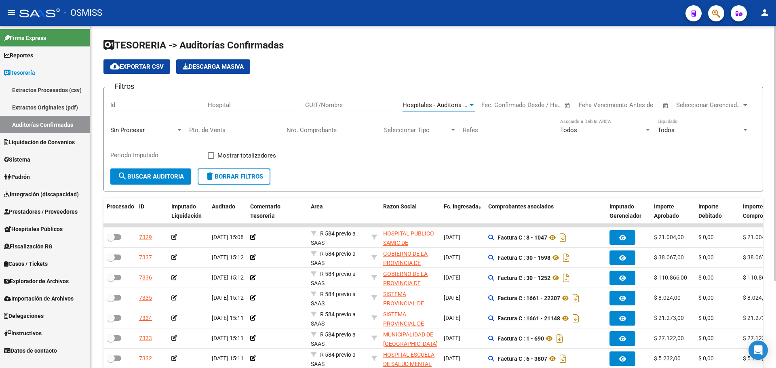
click at [181, 179] on span "search Buscar Auditoria" at bounding box center [151, 176] width 66 height 7
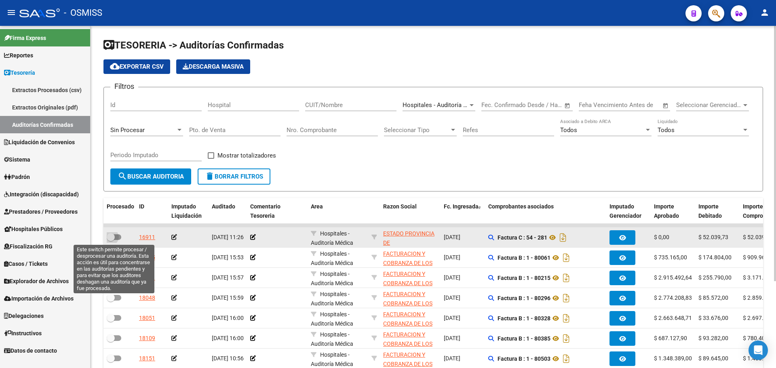
click at [114, 237] on span at bounding box center [111, 237] width 8 height 8
click at [111, 240] on input "checkbox" at bounding box center [110, 240] width 0 height 0
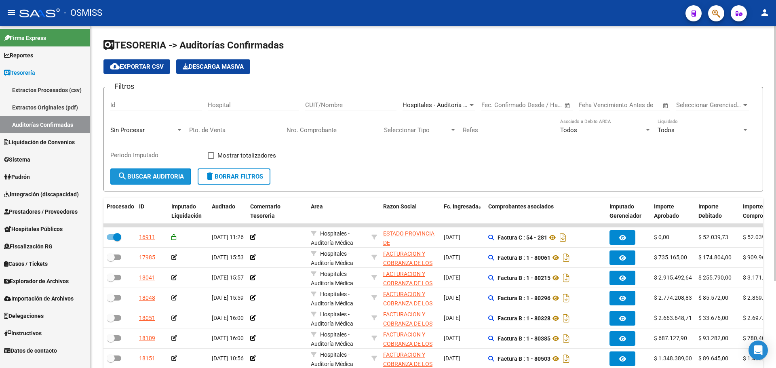
click at [140, 172] on button "search Buscar Auditoria" at bounding box center [150, 177] width 81 height 16
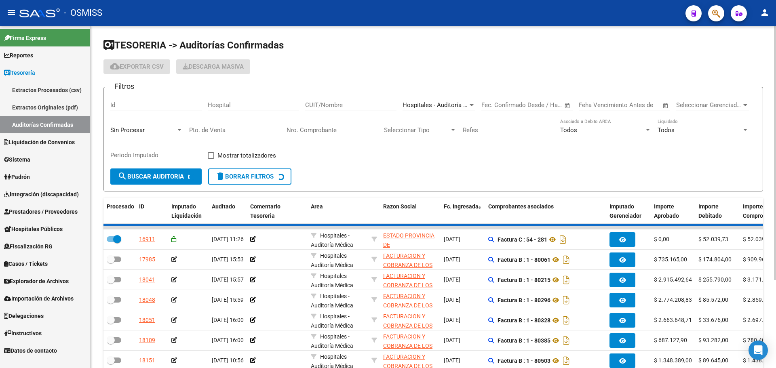
checkbox input "false"
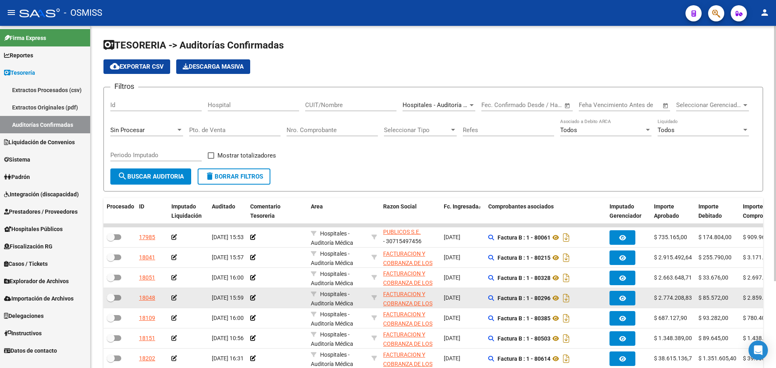
scroll to position [116, 0]
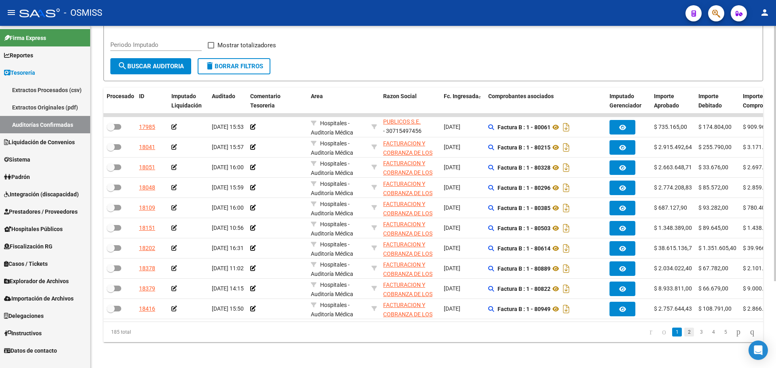
click at [684, 331] on link "2" at bounding box center [689, 332] width 10 height 9
click at [696, 332] on link "3" at bounding box center [701, 332] width 10 height 9
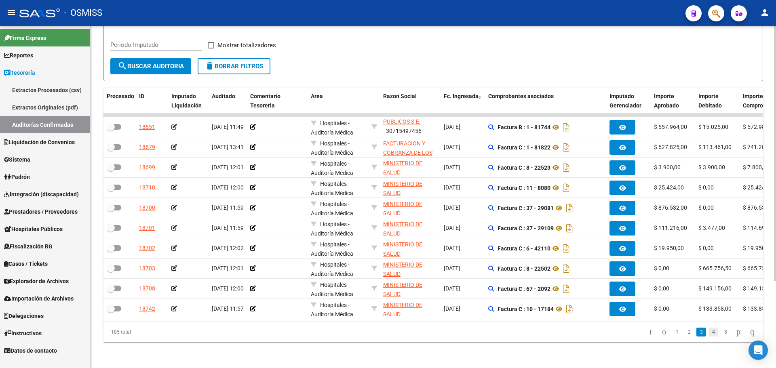
click at [708, 333] on link "4" at bounding box center [713, 332] width 10 height 9
click at [708, 333] on link "5" at bounding box center [713, 332] width 10 height 9
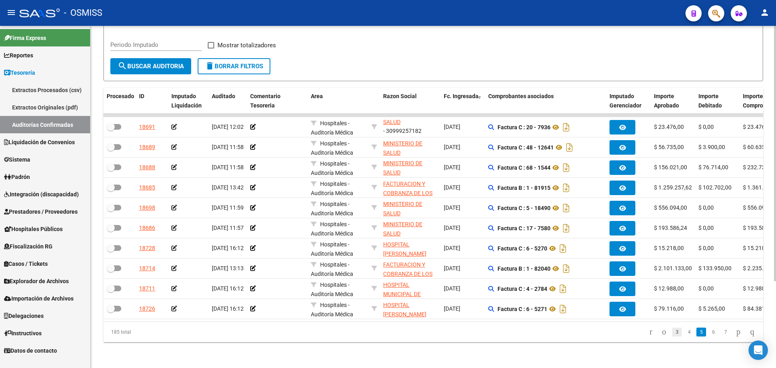
click at [672, 333] on link "3" at bounding box center [677, 332] width 10 height 9
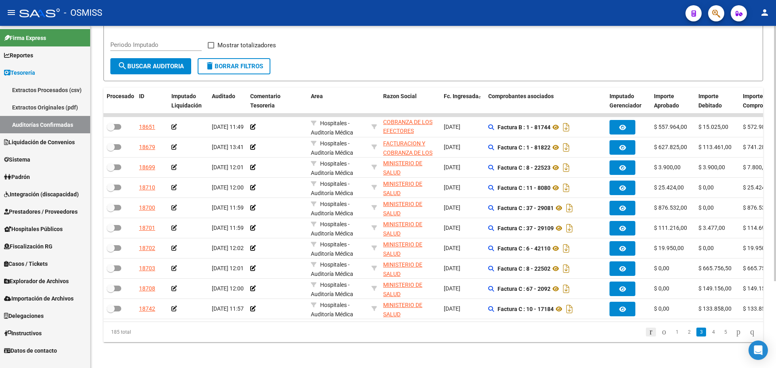
scroll to position [29, 0]
click at [648, 333] on icon "go to first page" at bounding box center [650, 332] width 5 height 10
